Goal: Use online tool/utility: Utilize a website feature to perform a specific function

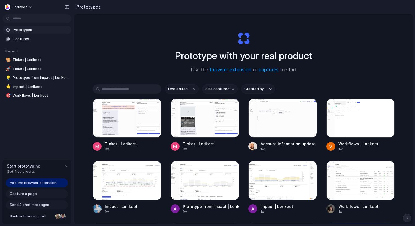
click at [55, 182] on link "Add the browser extension" at bounding box center [37, 182] width 62 height 9
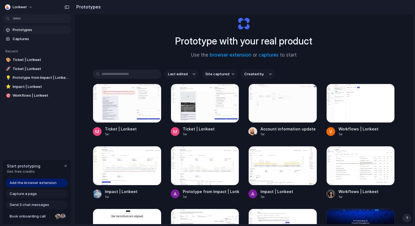
scroll to position [15, 0]
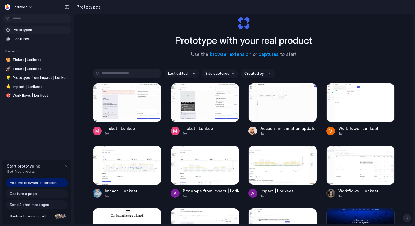
click at [33, 30] on span "Prototypes" at bounding box center [41, 29] width 57 height 5
click at [66, 167] on div "button" at bounding box center [65, 166] width 4 height 4
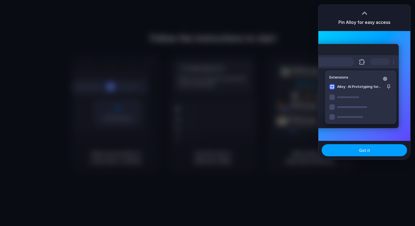
click at [353, 149] on button "Got it" at bounding box center [364, 150] width 85 height 12
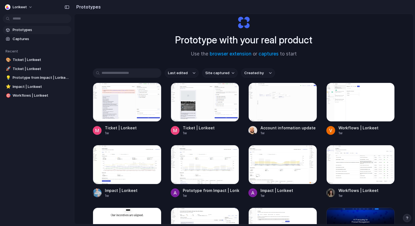
scroll to position [17, 0]
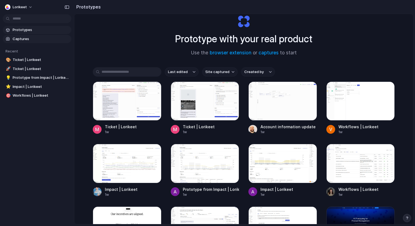
click at [26, 40] on span "Captures" at bounding box center [41, 38] width 57 height 5
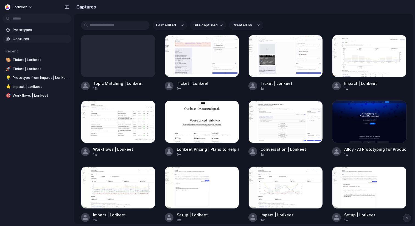
click at [402, 17] on div "Last edited Site captured Created by Topic Matching | Lorikeet 12h Ticket | Lor…" at bounding box center [243, 119] width 339 height 210
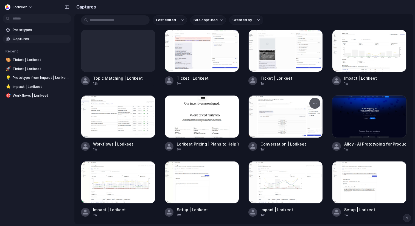
scroll to position [7, 0]
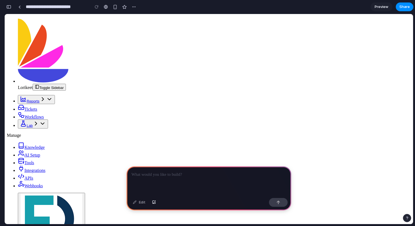
click at [214, 175] on p at bounding box center [209, 174] width 155 height 7
click at [157, 175] on p "**********" at bounding box center [209, 174] width 155 height 7
click at [204, 175] on p "**********" at bounding box center [209, 174] width 155 height 7
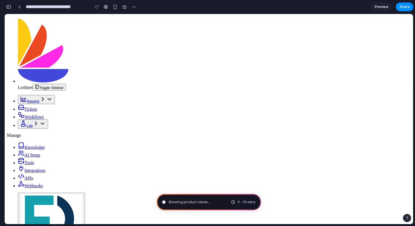
drag, startPoint x: 295, startPoint y: 50, endPoint x: 320, endPoint y: -44, distance: 96.7
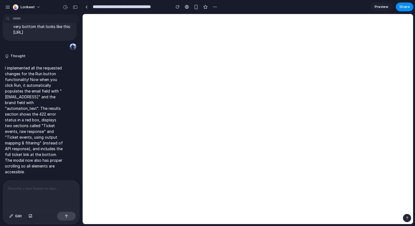
scroll to position [692, 0]
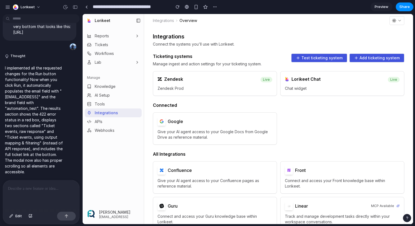
click at [224, 79] on div "Zendesk" at bounding box center [206, 78] width 96 height 5
click at [315, 54] on button "Test ticketing system" at bounding box center [319, 58] width 56 height 9
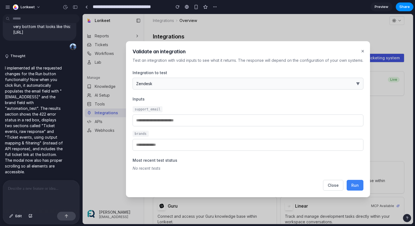
click at [200, 120] on input "email" at bounding box center [248, 120] width 231 height 12
click at [354, 186] on span "Run" at bounding box center [354, 185] width 7 height 5
type input "**********"
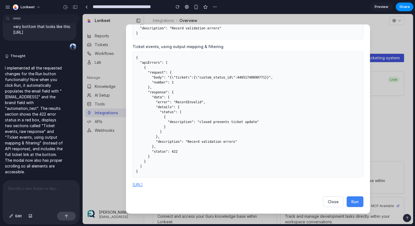
scroll to position [200, 0]
click at [30, 192] on div at bounding box center [41, 194] width 76 height 29
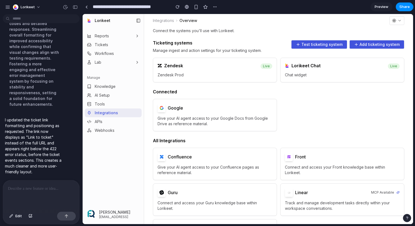
scroll to position [19, 0]
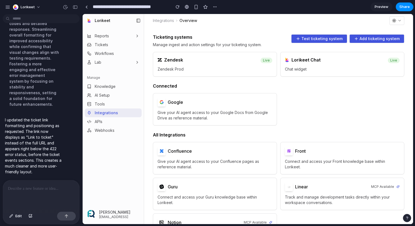
click at [49, 147] on p "I updated the ticket link formatting and positioning as requested. The link now…" at bounding box center [34, 146] width 59 height 58
click at [312, 41] on button "Test ticketing system" at bounding box center [319, 38] width 56 height 9
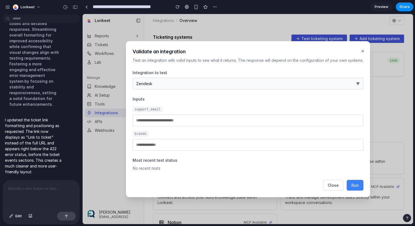
click at [354, 185] on span "Run" at bounding box center [354, 185] width 7 height 5
type input "**********"
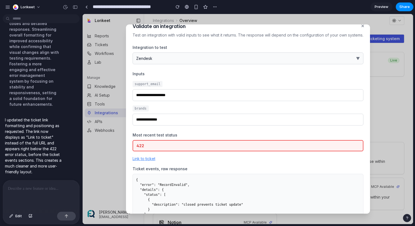
scroll to position [0, 0]
